Goal: Task Accomplishment & Management: Complete application form

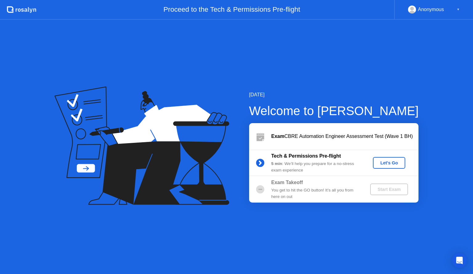
click at [382, 161] on div "Let's Go" at bounding box center [388, 162] width 27 height 5
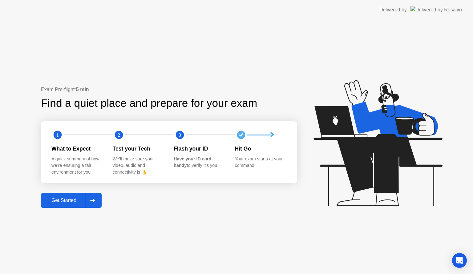
click at [71, 200] on div "Get Started" at bounding box center [64, 201] width 42 height 6
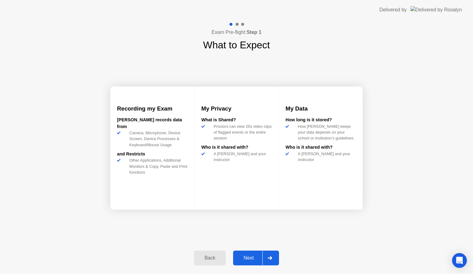
click at [246, 257] on div "Next" at bounding box center [248, 258] width 27 height 6
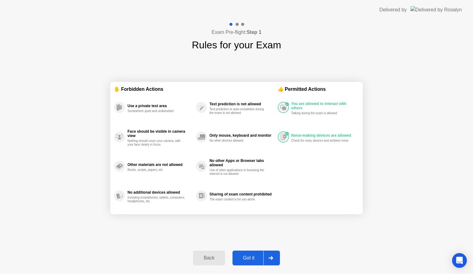
click at [250, 257] on div "Got it" at bounding box center [248, 258] width 29 height 6
select select "**********"
select select "*******"
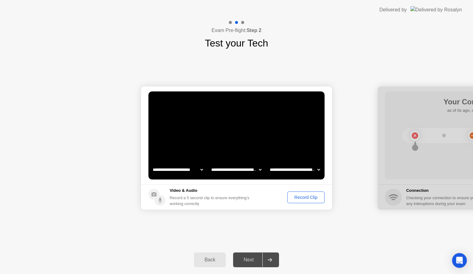
click at [301, 196] on div "Record Clip" at bounding box center [305, 197] width 33 height 5
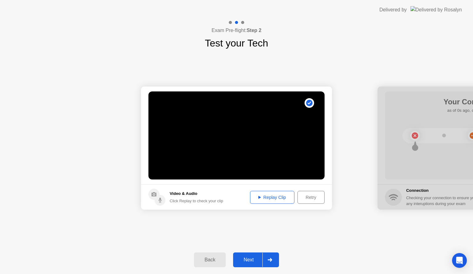
click at [272, 196] on div "Replay Clip" at bounding box center [272, 197] width 40 height 5
click at [271, 260] on icon at bounding box center [270, 260] width 4 height 4
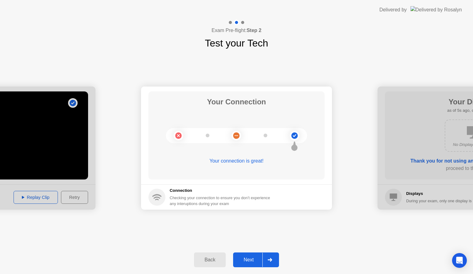
click at [272, 261] on div at bounding box center [269, 260] width 15 height 14
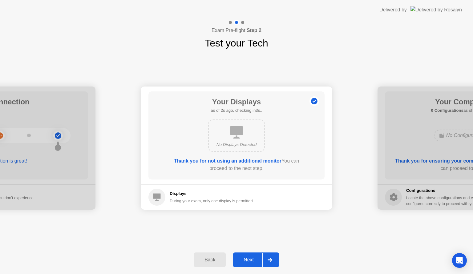
click at [273, 262] on div at bounding box center [269, 260] width 15 height 14
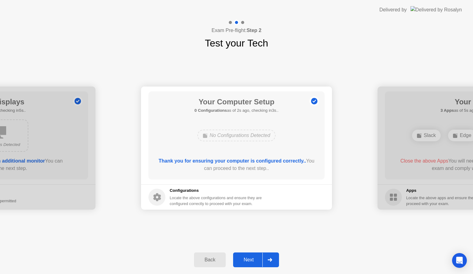
click at [273, 262] on div at bounding box center [269, 260] width 15 height 14
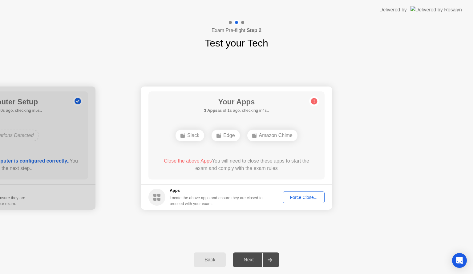
click at [295, 197] on div "Force Close..." at bounding box center [304, 197] width 38 height 5
click at [296, 196] on div "Force Close..." at bounding box center [304, 197] width 38 height 5
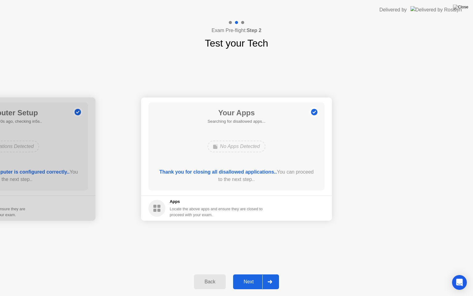
click at [273, 274] on div at bounding box center [269, 281] width 15 height 14
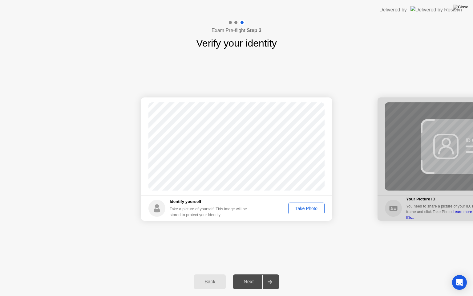
click at [297, 210] on div "Take Photo" at bounding box center [306, 208] width 32 height 5
click at [268, 274] on div at bounding box center [269, 281] width 15 height 14
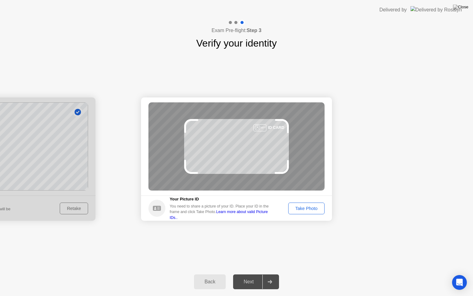
click at [306, 207] on div "Take Photo" at bounding box center [306, 208] width 32 height 5
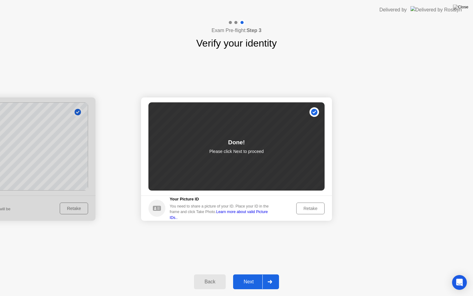
click at [267, 274] on div at bounding box center [269, 281] width 15 height 14
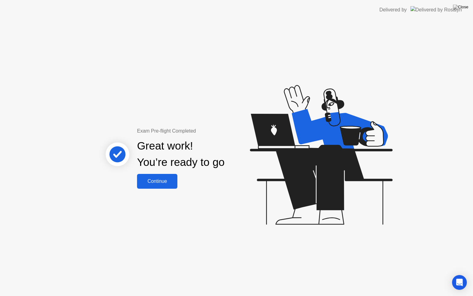
click at [155, 184] on div "Continue" at bounding box center [157, 181] width 37 height 6
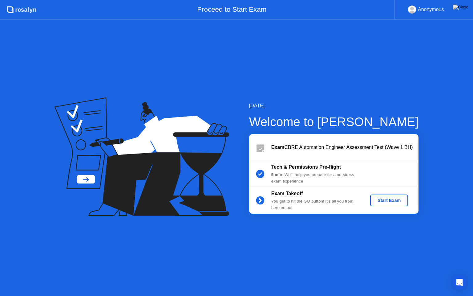
click at [391, 203] on div "Start Exam" at bounding box center [389, 200] width 33 height 5
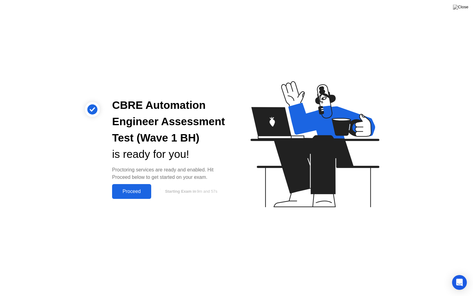
click at [128, 189] on div "Proceed" at bounding box center [131, 191] width 35 height 6
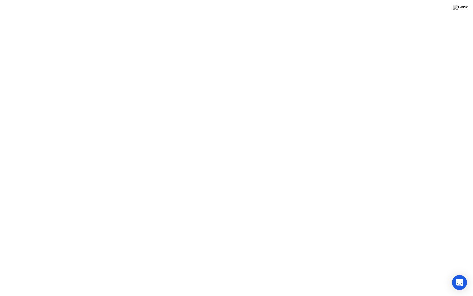
click div "Heads up! A [PERSON_NAME] reviewed a flagged event in your session and wants to…"
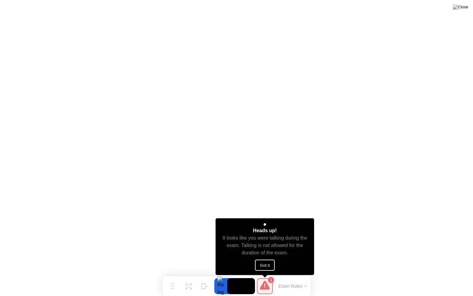
click at [262, 264] on button "Got it" at bounding box center [265, 264] width 20 height 11
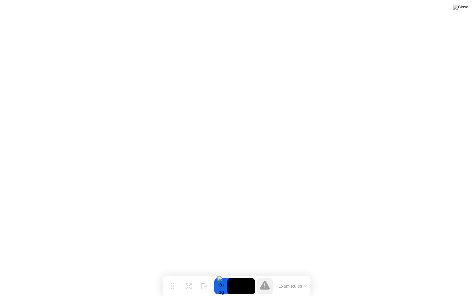
drag, startPoint x: 262, startPoint y: 287, endPoint x: 220, endPoint y: 277, distance: 43.8
click at [220, 274] on div "Move Expand Hide Exam Rules" at bounding box center [237, 286] width 148 height 20
click at [302, 274] on button "Exam Rules" at bounding box center [292, 286] width 33 height 6
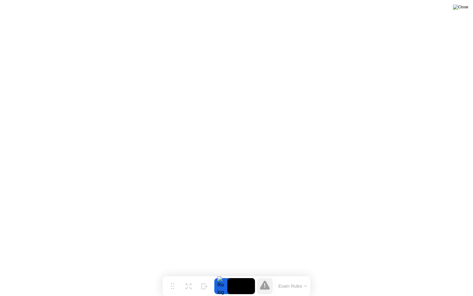
click at [465, 9] on img at bounding box center [460, 7] width 15 height 5
